Goal: Information Seeking & Learning: Learn about a topic

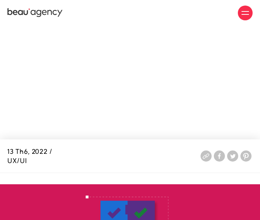
scroll to position [873, 0]
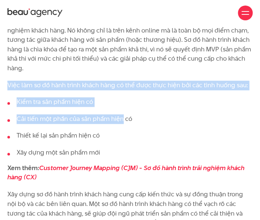
drag, startPoint x: 7, startPoint y: 82, endPoint x: 123, endPoint y: 106, distance: 117.7
click at [123, 106] on ul "Kiểm tra sản phẩm hiện có Cải tiến một phần của sản phẩm hiện có Thiết kế lại s…" at bounding box center [129, 127] width 245 height 60
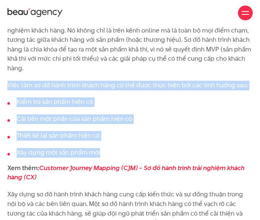
drag, startPoint x: 6, startPoint y: 83, endPoint x: 127, endPoint y: 150, distance: 138.2
click at [127, 150] on li "Xây dựng một sản phẩm mới" at bounding box center [129, 153] width 245 height 10
drag, startPoint x: 102, startPoint y: 154, endPoint x: 3, endPoint y: 78, distance: 124.6
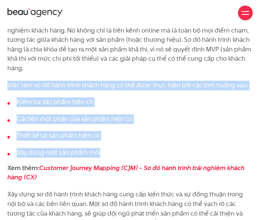
copy div "Việc làm sơ đồ hành trình khách hàng có thể được thực hiện bởi các tình huống s…"
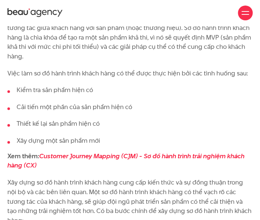
scroll to position [907, 0]
